Goal: Information Seeking & Learning: Learn about a topic

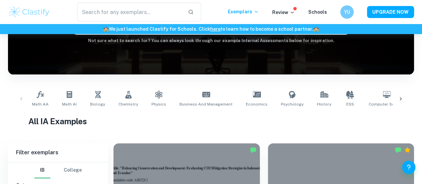
scroll to position [82, 0]
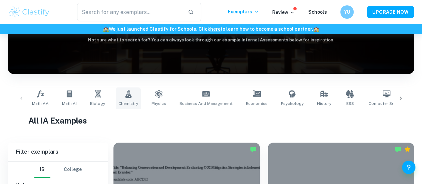
click at [125, 95] on icon at bounding box center [128, 94] width 6 height 8
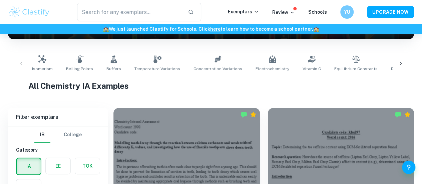
scroll to position [113, 0]
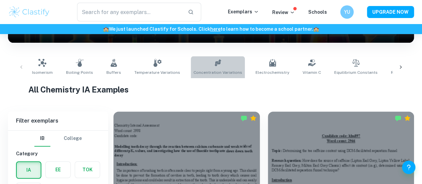
click at [217, 66] on link "Concentration Variations" at bounding box center [218, 67] width 54 height 22
type input "Concentration Variations"
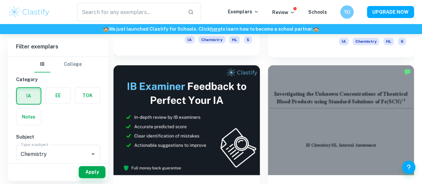
scroll to position [338, 0]
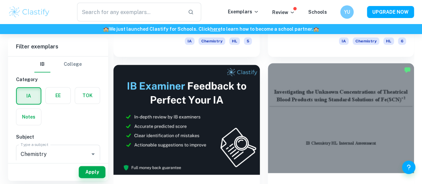
click at [268, 77] on div at bounding box center [341, 118] width 146 height 110
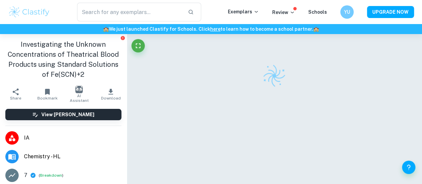
scroll to position [34, 0]
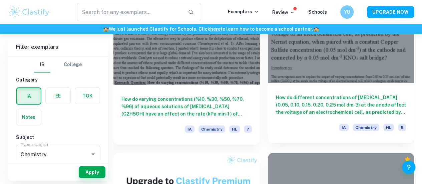
scroll to position [597, 0]
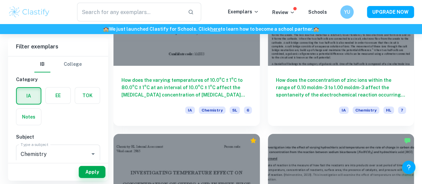
scroll to position [1155, 0]
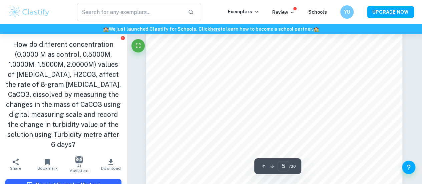
scroll to position [1609, 0]
type input "6"
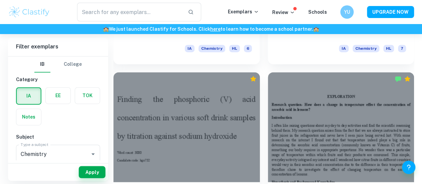
scroll to position [2994, 0]
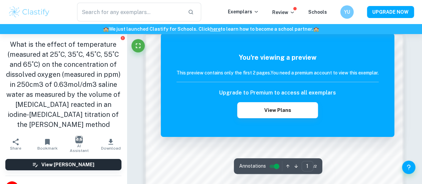
scroll to position [372, 0]
